Goal: Task Accomplishment & Management: Manage account settings

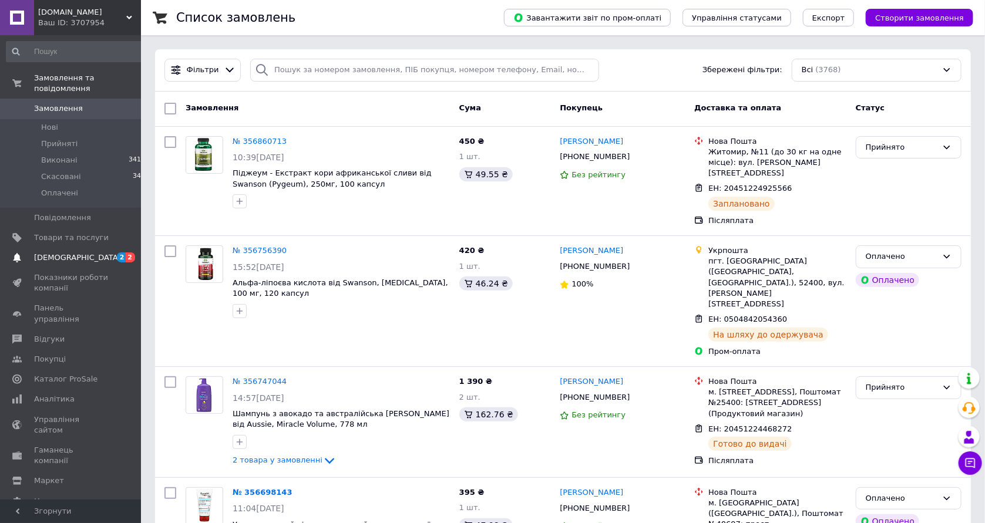
click at [81, 253] on span "[DEMOGRAPHIC_DATA]" at bounding box center [71, 258] width 75 height 11
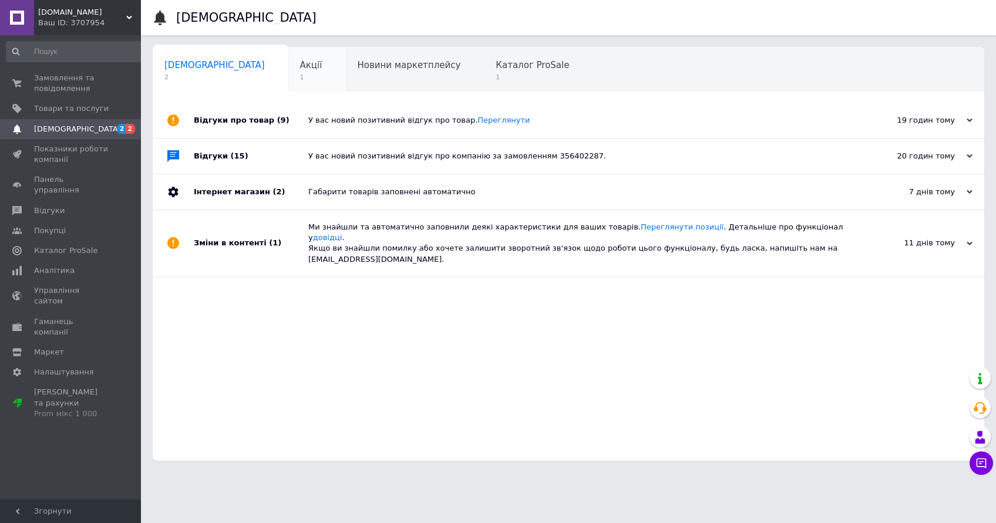
click at [288, 73] on div "Акції 1" at bounding box center [317, 70] width 58 height 45
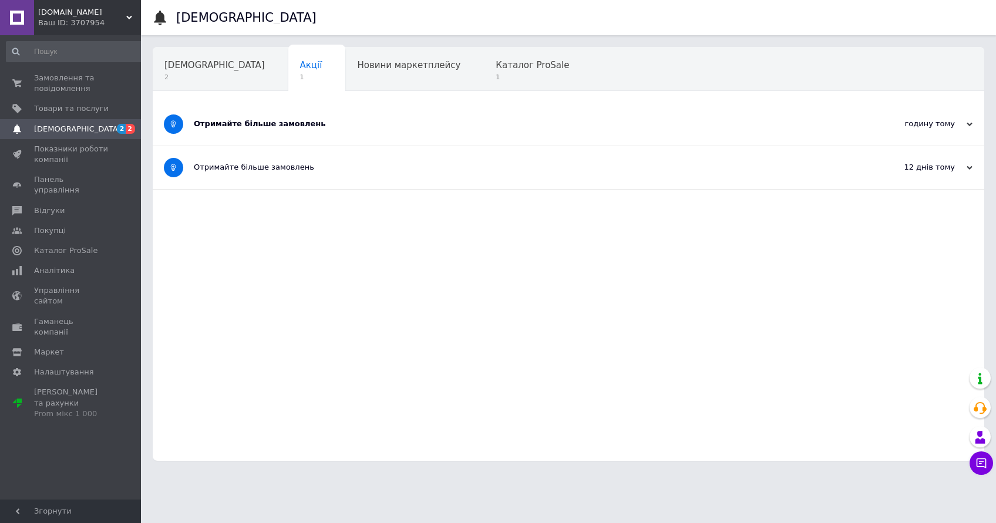
click at [318, 121] on div "Отримайте більше замовлень" at bounding box center [524, 124] width 661 height 11
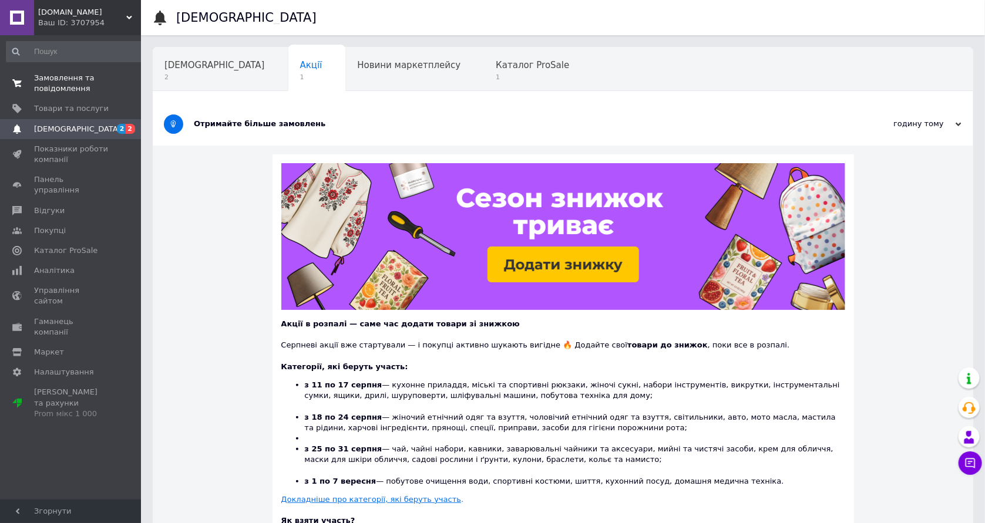
click at [34, 79] on span "Замовлення та повідомлення" at bounding box center [71, 83] width 75 height 21
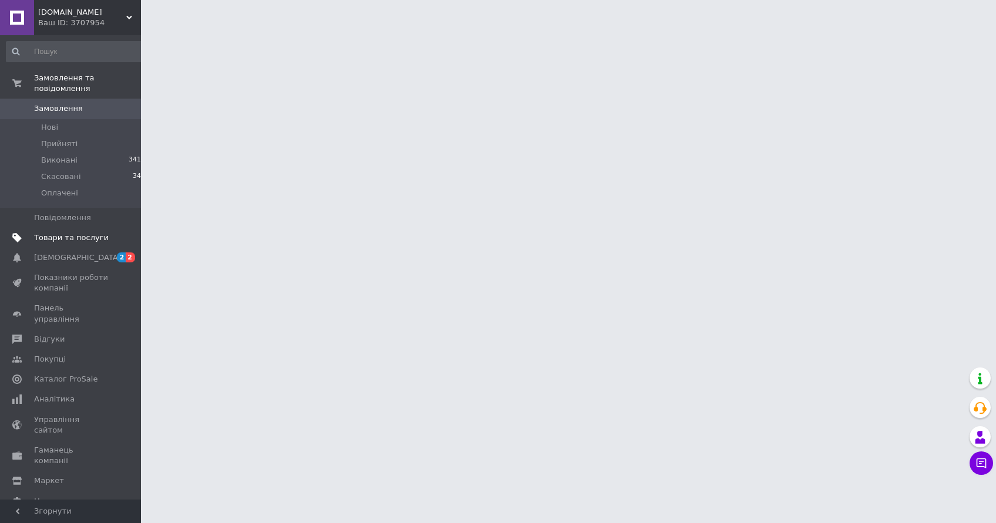
click at [75, 233] on span "Товари та послуги" at bounding box center [71, 238] width 75 height 11
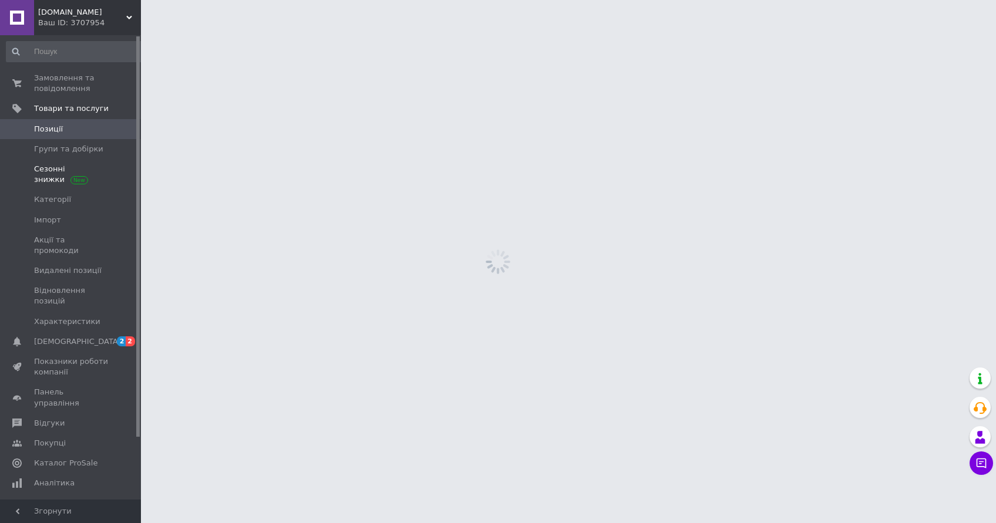
click at [77, 170] on span "Сезонні знижки" at bounding box center [71, 174] width 75 height 21
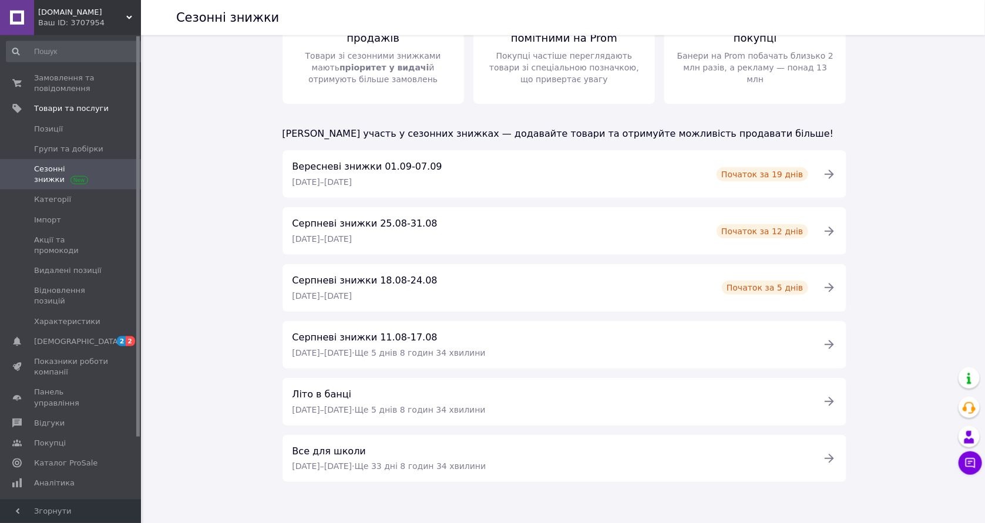
scroll to position [119, 0]
click at [378, 176] on div "Вересневі знижки [DATE]-[DATE] [DATE] – [DATE]" at bounding box center [367, 174] width 164 height 30
